Goal: Transaction & Acquisition: Book appointment/travel/reservation

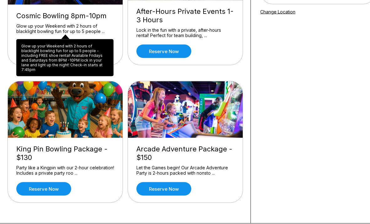
scroll to position [125, 0]
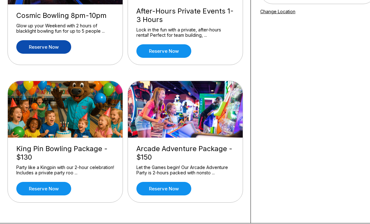
click at [44, 50] on link "Reserve now" at bounding box center [43, 46] width 55 height 13
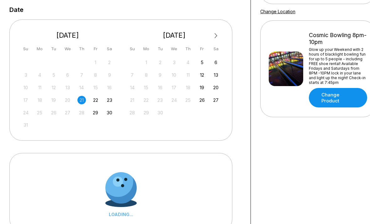
scroll to position [0, 0]
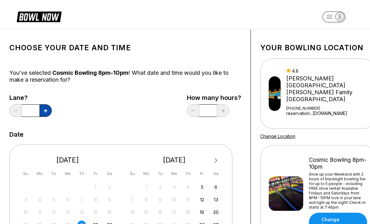
click at [47, 111] on icon at bounding box center [45, 110] width 3 height 3
type input "*"
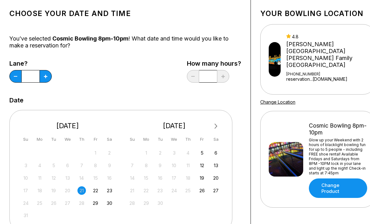
scroll to position [42, 0]
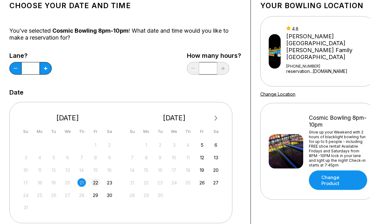
click at [97, 182] on div "22" at bounding box center [95, 182] width 8 height 8
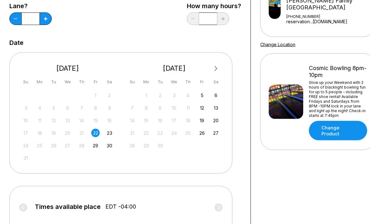
scroll to position [146, 0]
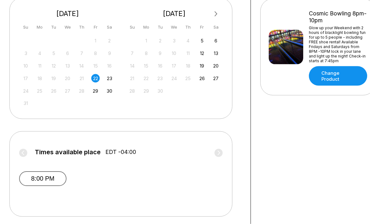
click at [45, 177] on button "8:00 PM" at bounding box center [42, 178] width 47 height 15
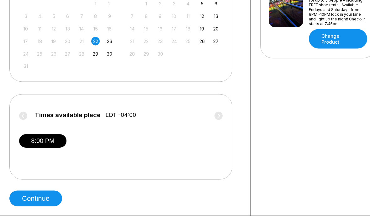
scroll to position [186, 0]
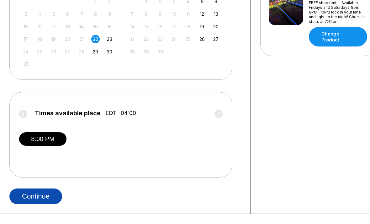
click at [32, 195] on button "Continue" at bounding box center [35, 196] width 53 height 16
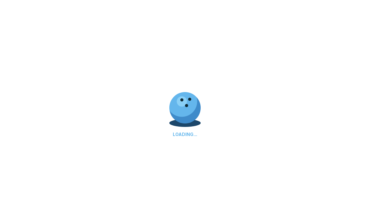
select select "**"
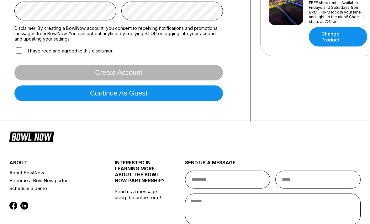
scroll to position [0, 0]
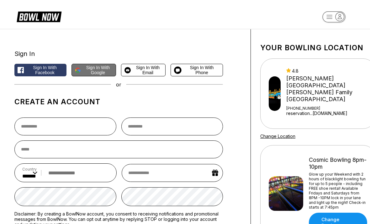
click at [87, 75] on span "Sign in with Google" at bounding box center [98, 70] width 30 height 10
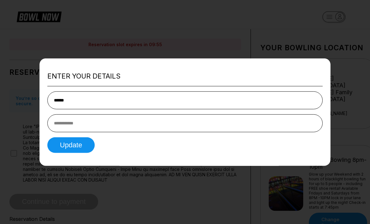
type input "******"
type input "**********"
click at [81, 148] on button "Update" at bounding box center [70, 145] width 47 height 16
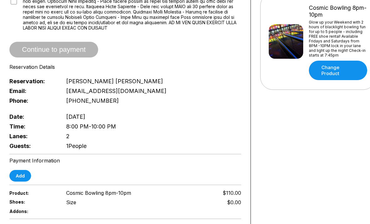
scroll to position [3, 0]
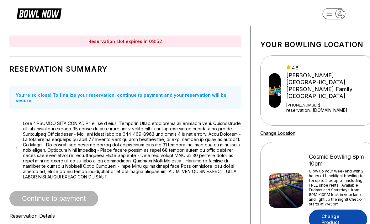
click at [326, 209] on link "Change Product" at bounding box center [338, 218] width 58 height 19
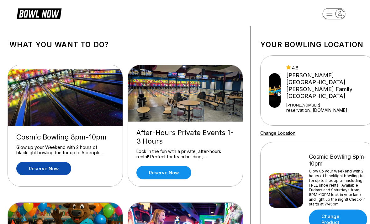
scroll to position [0, 0]
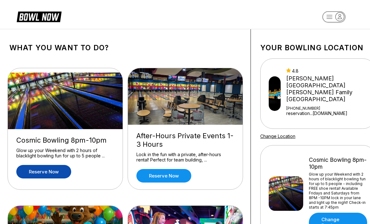
click at [47, 173] on link "Reserve now" at bounding box center [43, 171] width 55 height 13
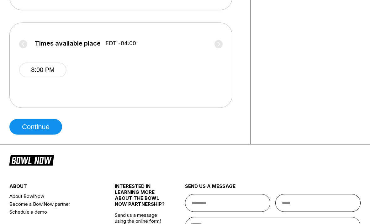
scroll to position [265, 0]
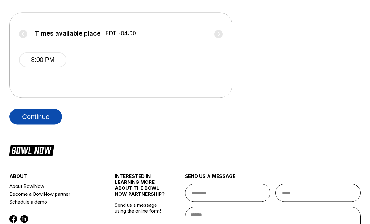
click at [38, 116] on button "Continue" at bounding box center [35, 117] width 53 height 16
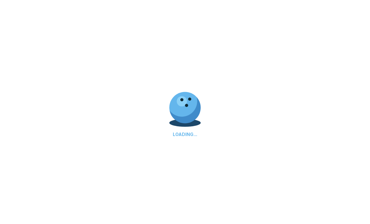
scroll to position [0, 0]
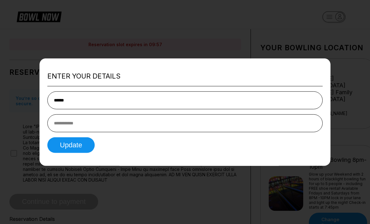
type input "******"
type input "**********"
click at [69, 153] on button "Update" at bounding box center [70, 145] width 47 height 16
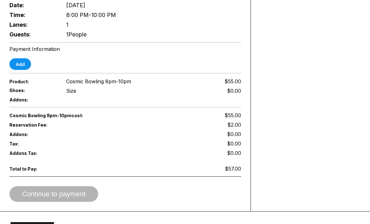
scroll to position [264, 0]
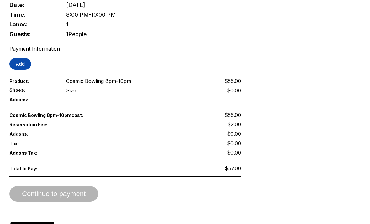
click at [18, 69] on button "Add" at bounding box center [20, 64] width 22 height 12
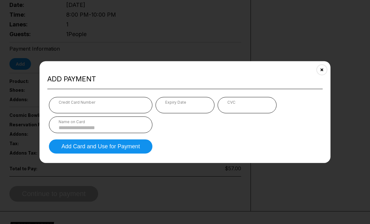
scroll to position [263, 0]
click at [167, 113] on div "Expiry Date" at bounding box center [185, 105] width 59 height 16
click at [67, 130] on input at bounding box center [101, 127] width 84 height 5
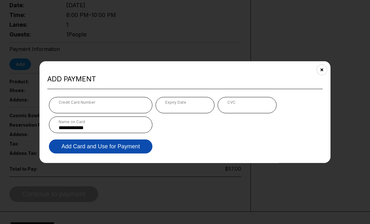
type input "**********"
click at [92, 153] on button "Add Card and Use for Payment" at bounding box center [101, 146] width 104 height 14
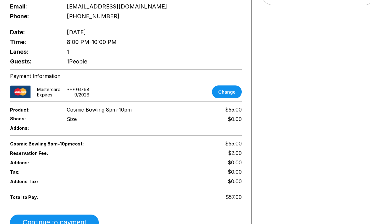
scroll to position [236, 0]
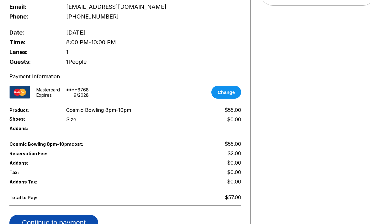
click at [44, 223] on button "Continue to payment" at bounding box center [53, 223] width 89 height 16
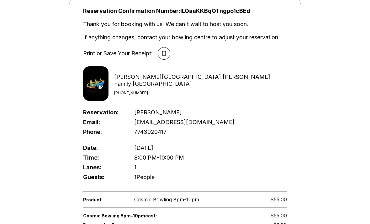
scroll to position [0, 0]
